Goal: Download file/media

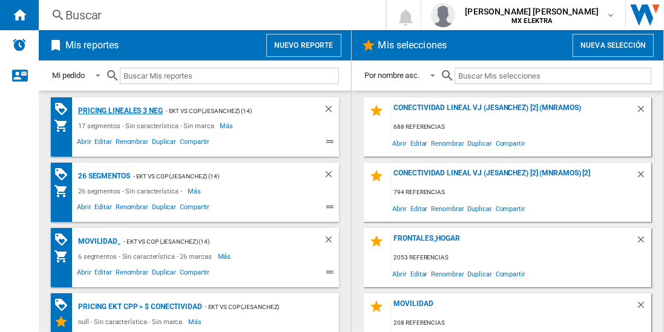
click at [119, 110] on div "Pricing lineales 3 neg" at bounding box center [119, 110] width 88 height 15
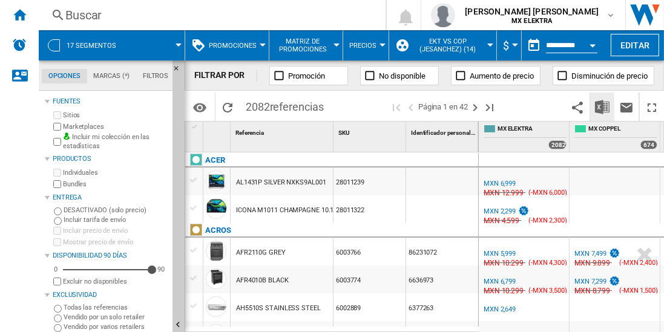
click at [603, 107] on img "Descargar en Excel" at bounding box center [602, 107] width 15 height 15
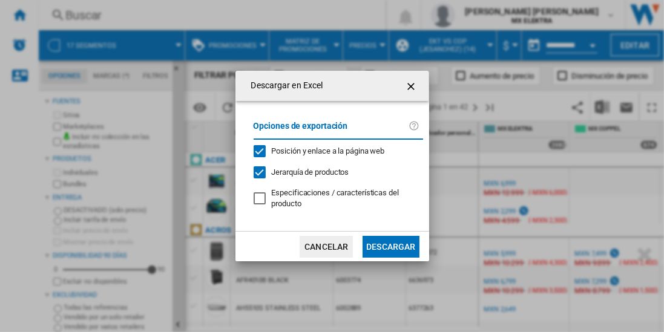
click at [390, 246] on button "Descargar" at bounding box center [391, 247] width 56 height 22
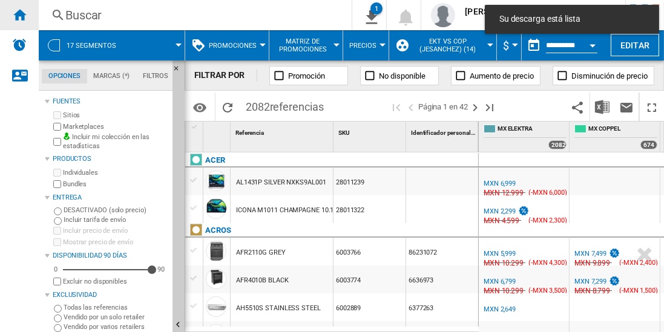
click at [19, 15] on ng-md-icon "Inicio" at bounding box center [19, 14] width 15 height 15
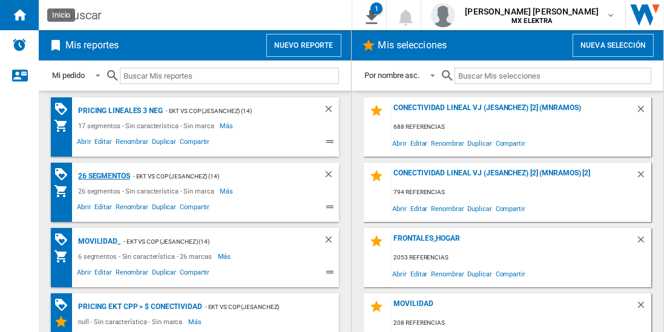
click at [104, 175] on div "26 segmentos" at bounding box center [102, 176] width 55 height 15
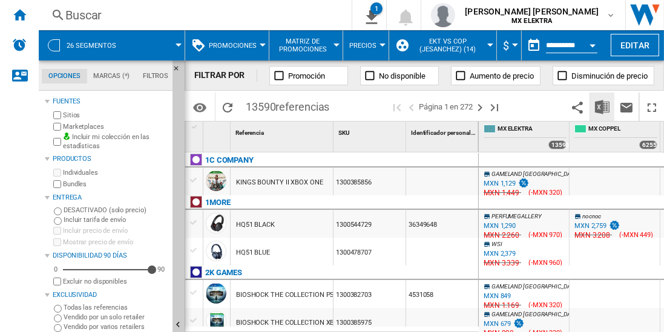
click at [603, 107] on img "Descargar en Excel" at bounding box center [602, 107] width 15 height 15
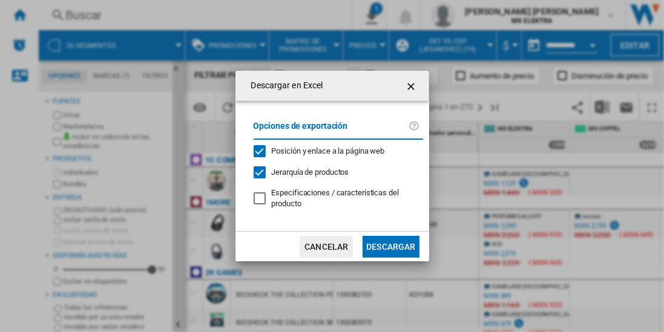
click at [390, 246] on button "Descargar" at bounding box center [391, 247] width 56 height 22
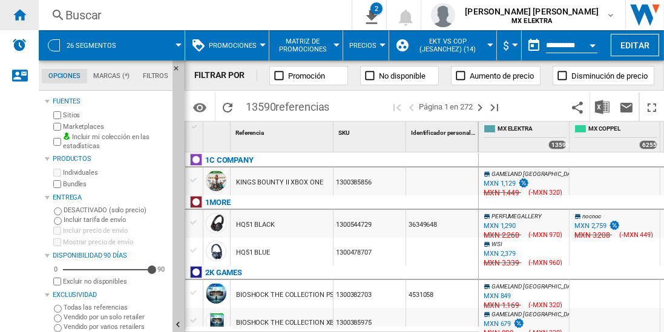
click at [19, 15] on ng-md-icon "Inicio" at bounding box center [19, 14] width 15 height 15
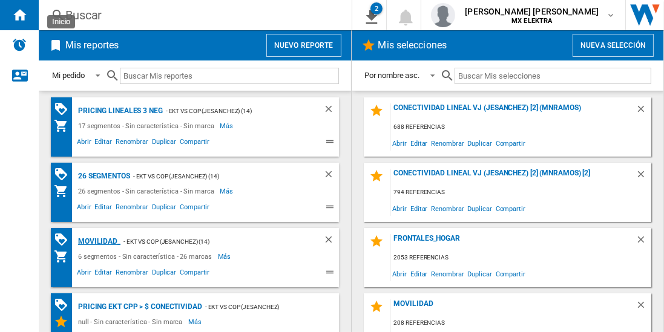
click at [97, 240] on div "MOVILIDAD_" at bounding box center [97, 241] width 45 height 15
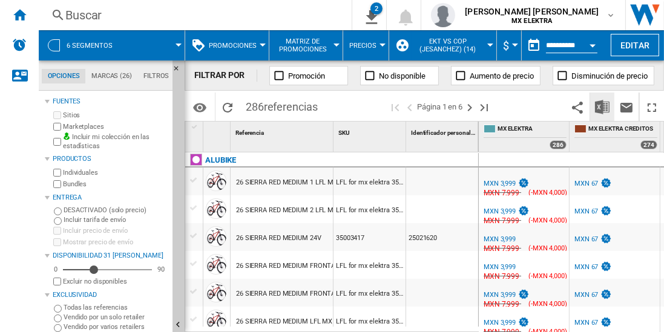
click at [603, 107] on img "Descargar en Excel" at bounding box center [602, 107] width 15 height 15
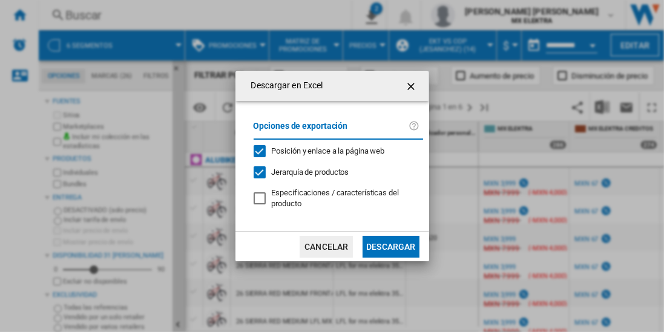
click at [390, 246] on button "Descargar" at bounding box center [391, 247] width 56 height 22
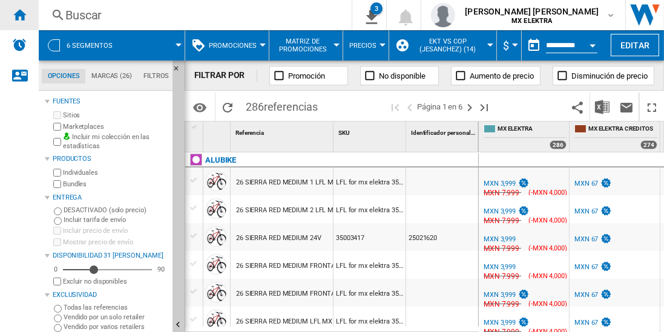
click at [19, 15] on ng-md-icon "Inicio" at bounding box center [19, 14] width 15 height 15
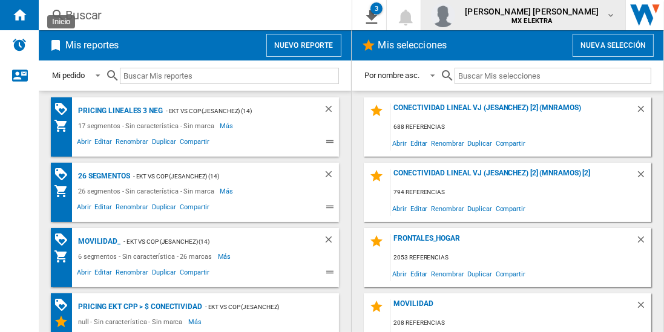
click at [535, 16] on span "[PERSON_NAME] [PERSON_NAME]" at bounding box center [532, 11] width 134 height 12
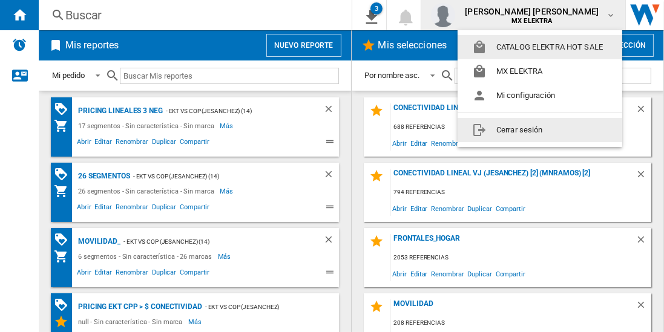
click at [511, 128] on button "Cerrar sesión" at bounding box center [540, 130] width 165 height 24
